Goal: Information Seeking & Learning: Learn about a topic

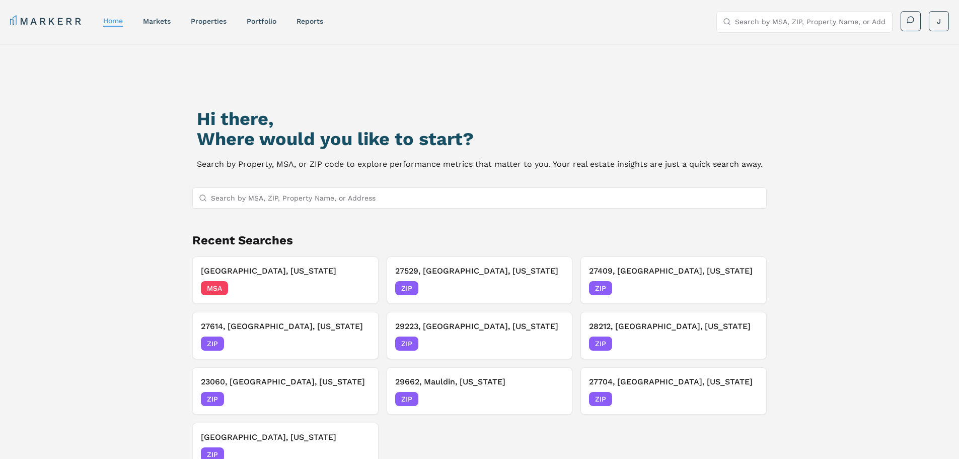
click at [395, 187] on div "Hi there, Where would you like to start? Search by Property, MSA, or ZIP code t…" at bounding box center [480, 289] width 672 height 459
click at [398, 197] on input "Search by MSA, ZIP, Property Name, or Address" at bounding box center [486, 198] width 550 height 20
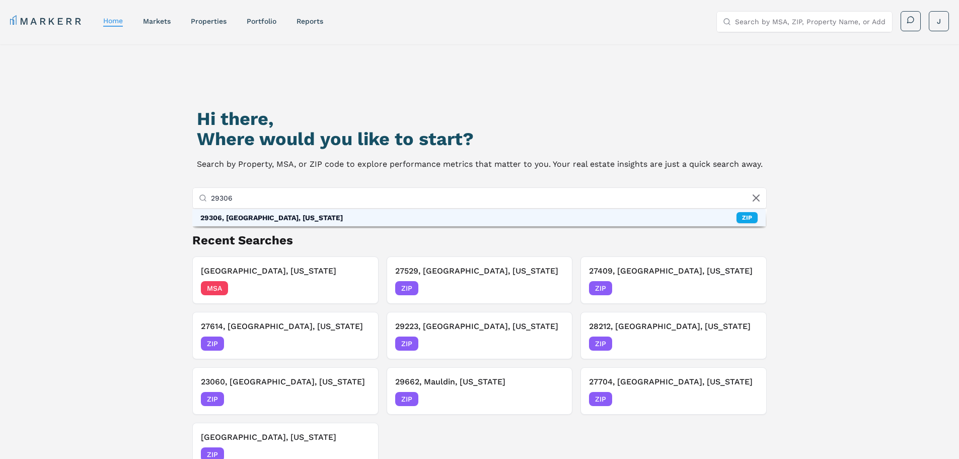
type input "29306"
click at [338, 221] on div "29306, [GEOGRAPHIC_DATA], [US_STATE] ZIP" at bounding box center [479, 217] width 574 height 17
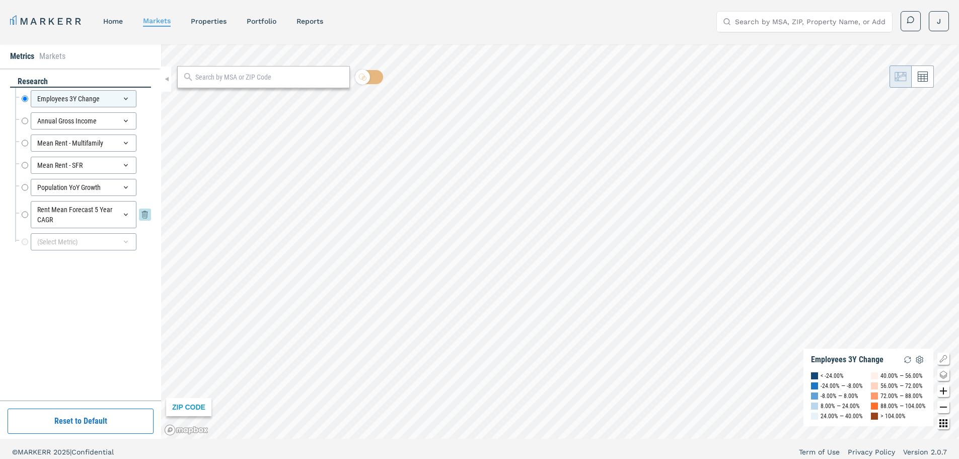
click at [24, 214] on input "Rent Mean Forecast 5 Year CAGR" at bounding box center [25, 214] width 7 height 27
radio input "false"
radio input "true"
